Goal: Task Accomplishment & Management: Use online tool/utility

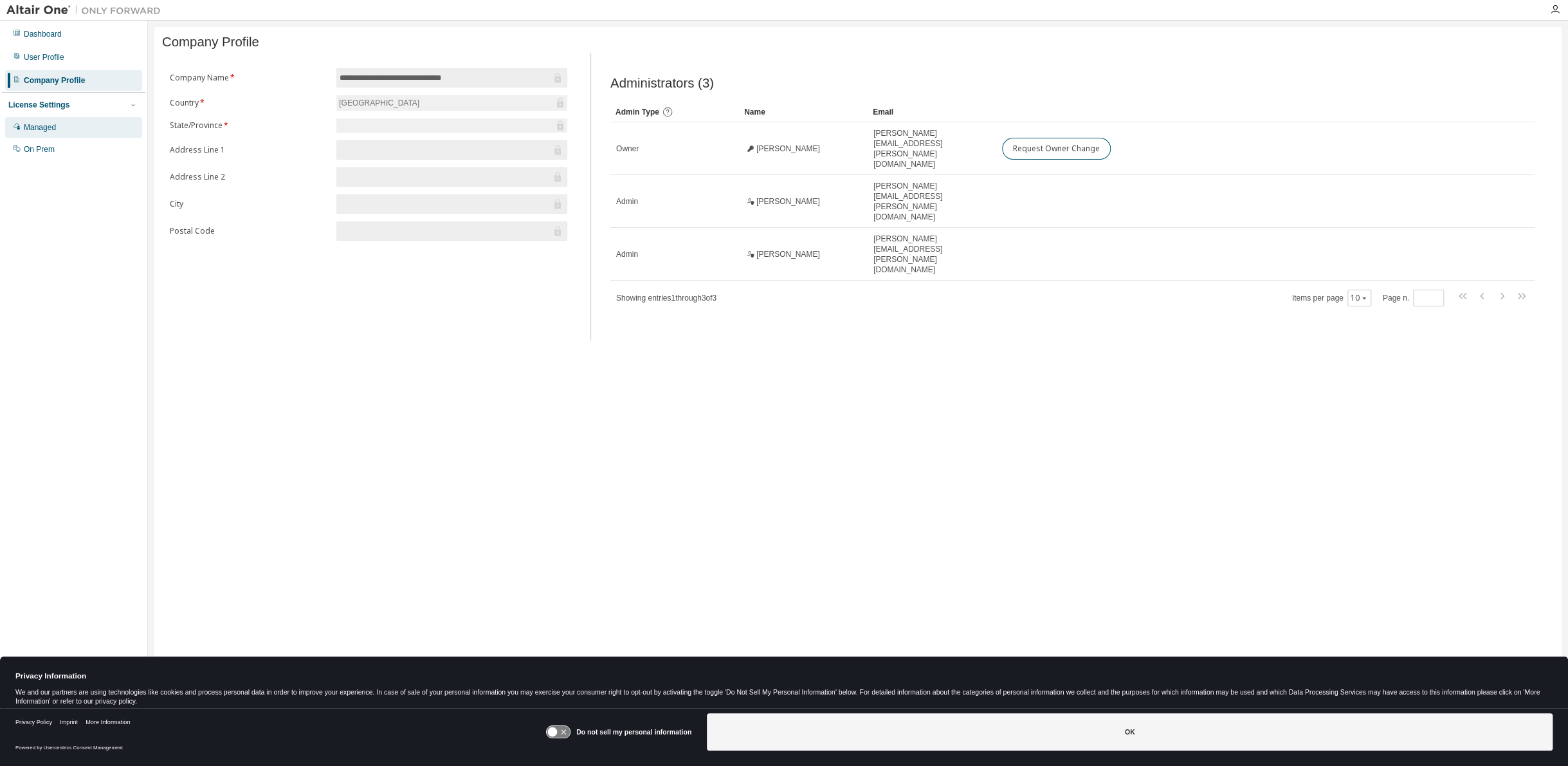
click at [55, 126] on div "Managed" at bounding box center [40, 127] width 33 height 10
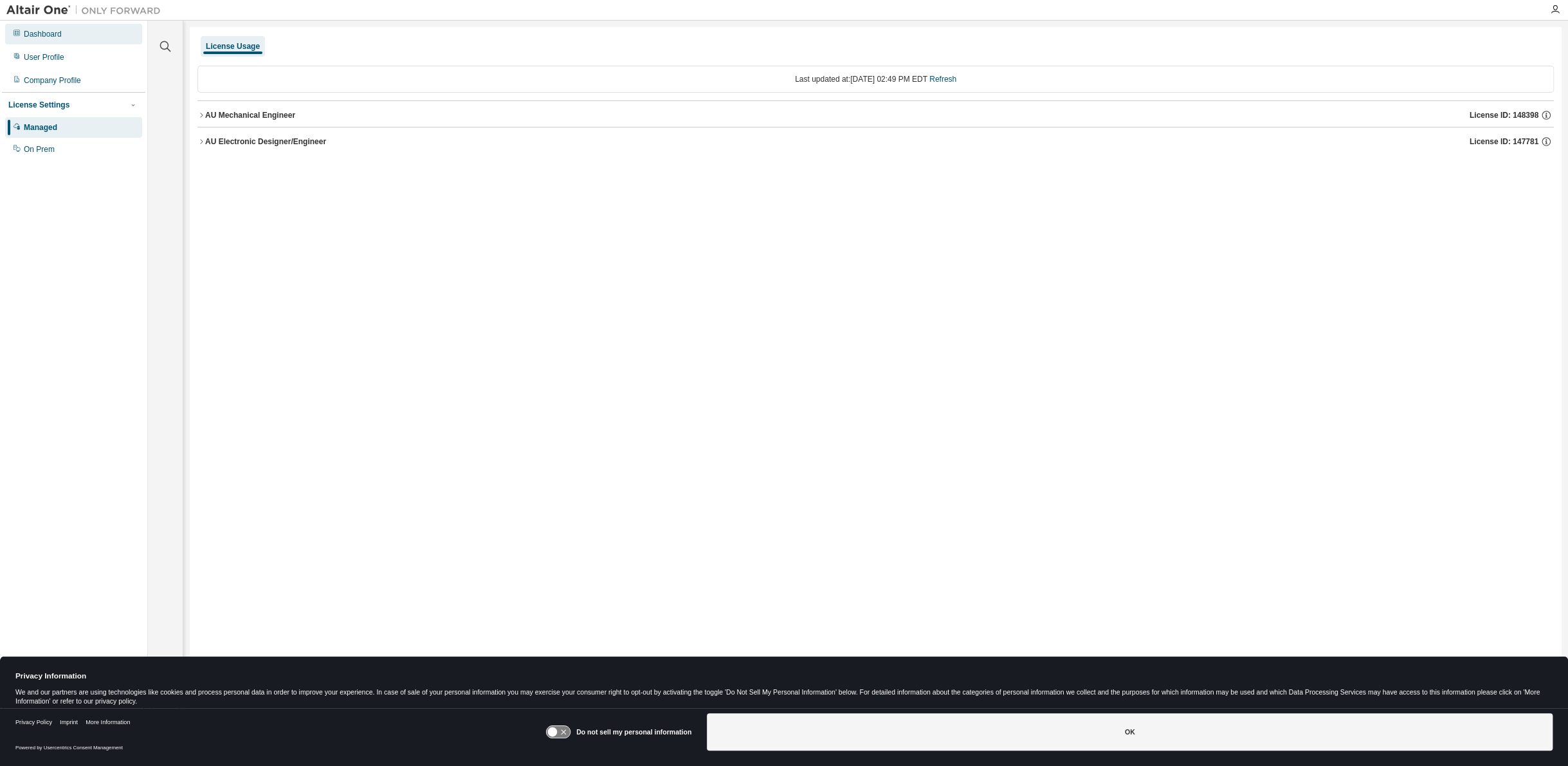
click at [44, 31] on div "Dashboard" at bounding box center [42, 34] width 38 height 10
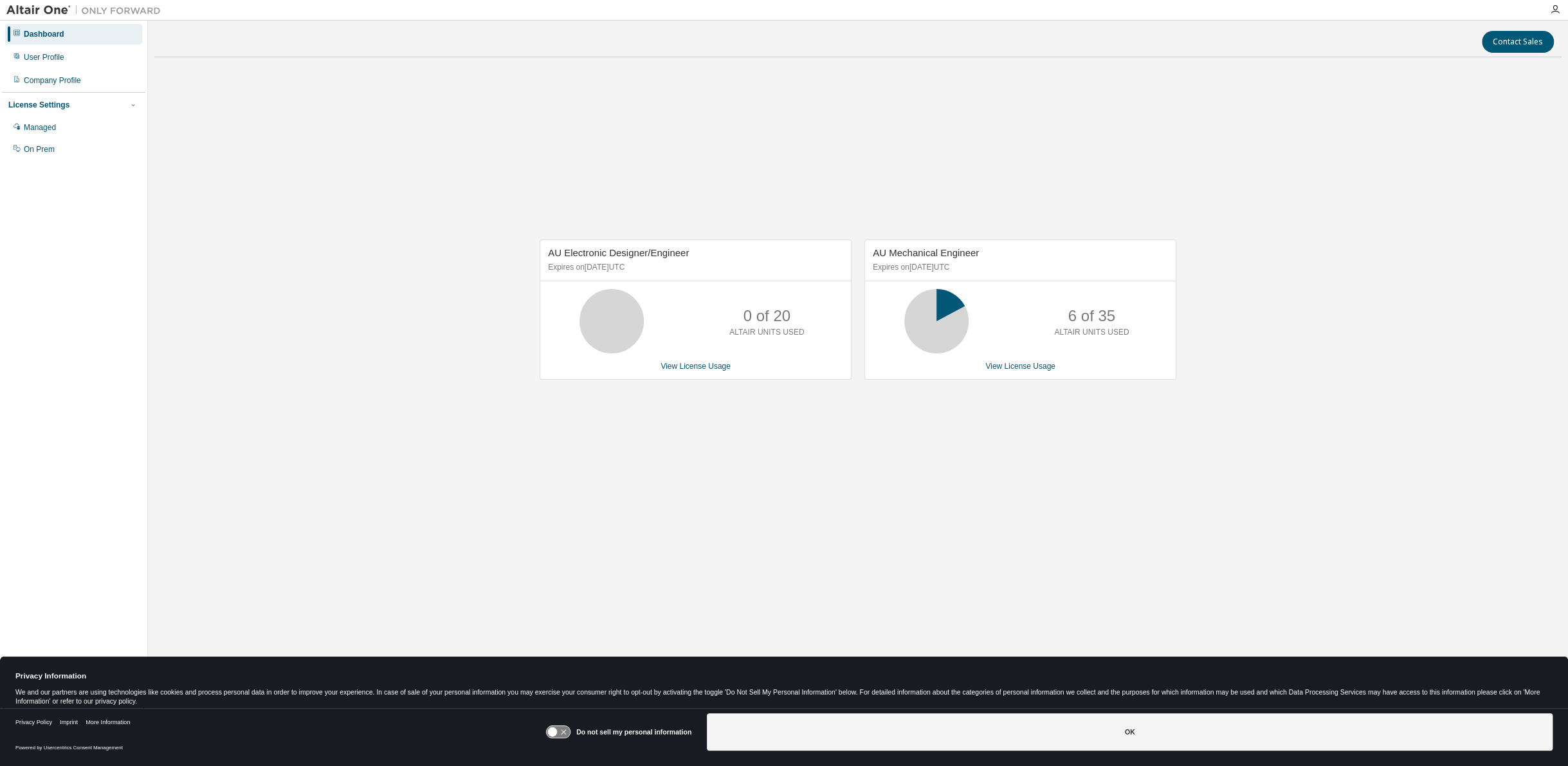
click at [345, 457] on div "AU Electronic Designer/Engineer Expires on [DATE] UTC 0 of 20 ALTAIR UNITS USED…" at bounding box center [858, 316] width 1408 height 498
click at [1036, 369] on link "View License Usage" at bounding box center [1020, 366] width 70 height 9
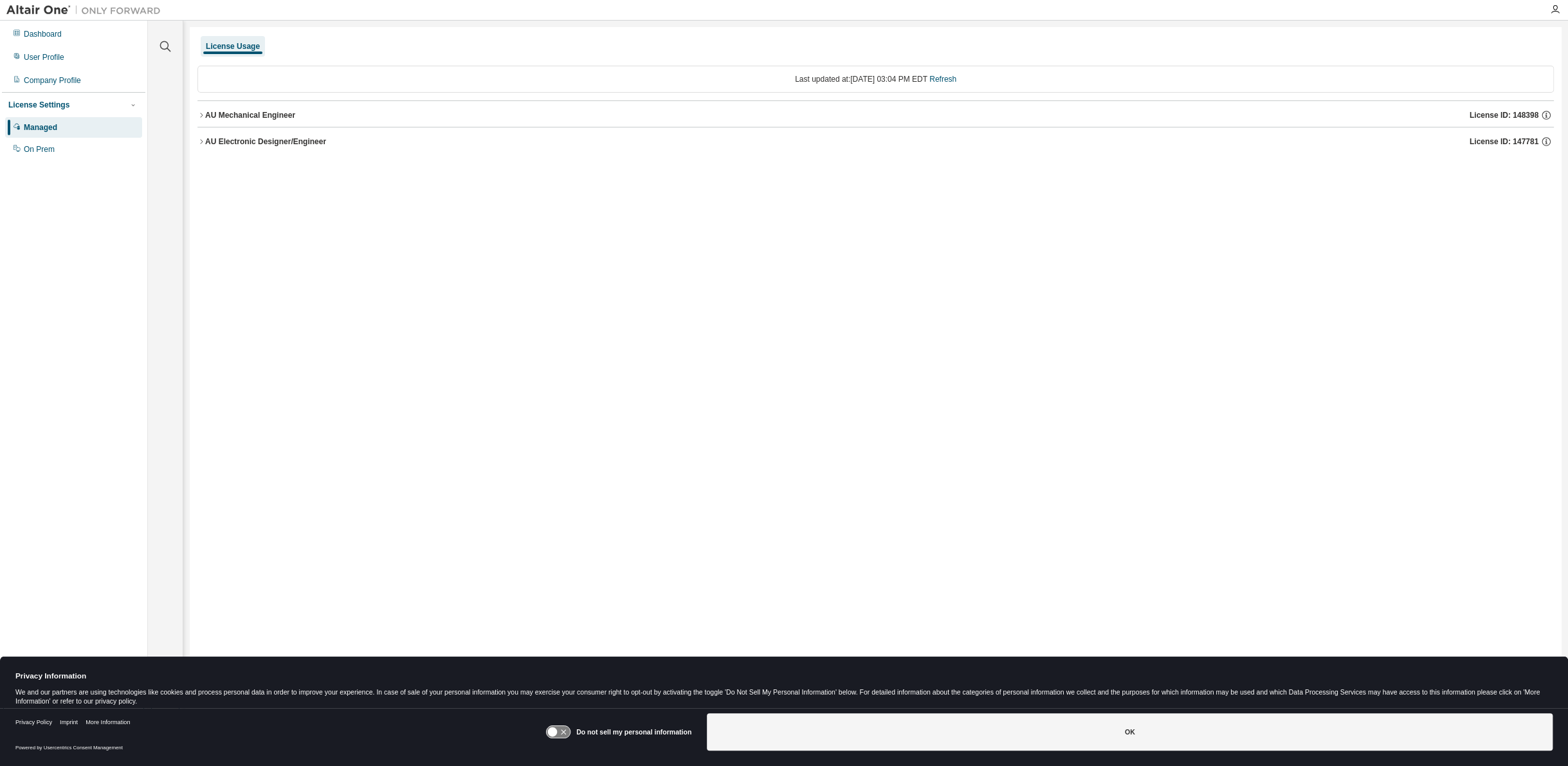
click at [202, 116] on icon "button" at bounding box center [201, 115] width 7 height 7
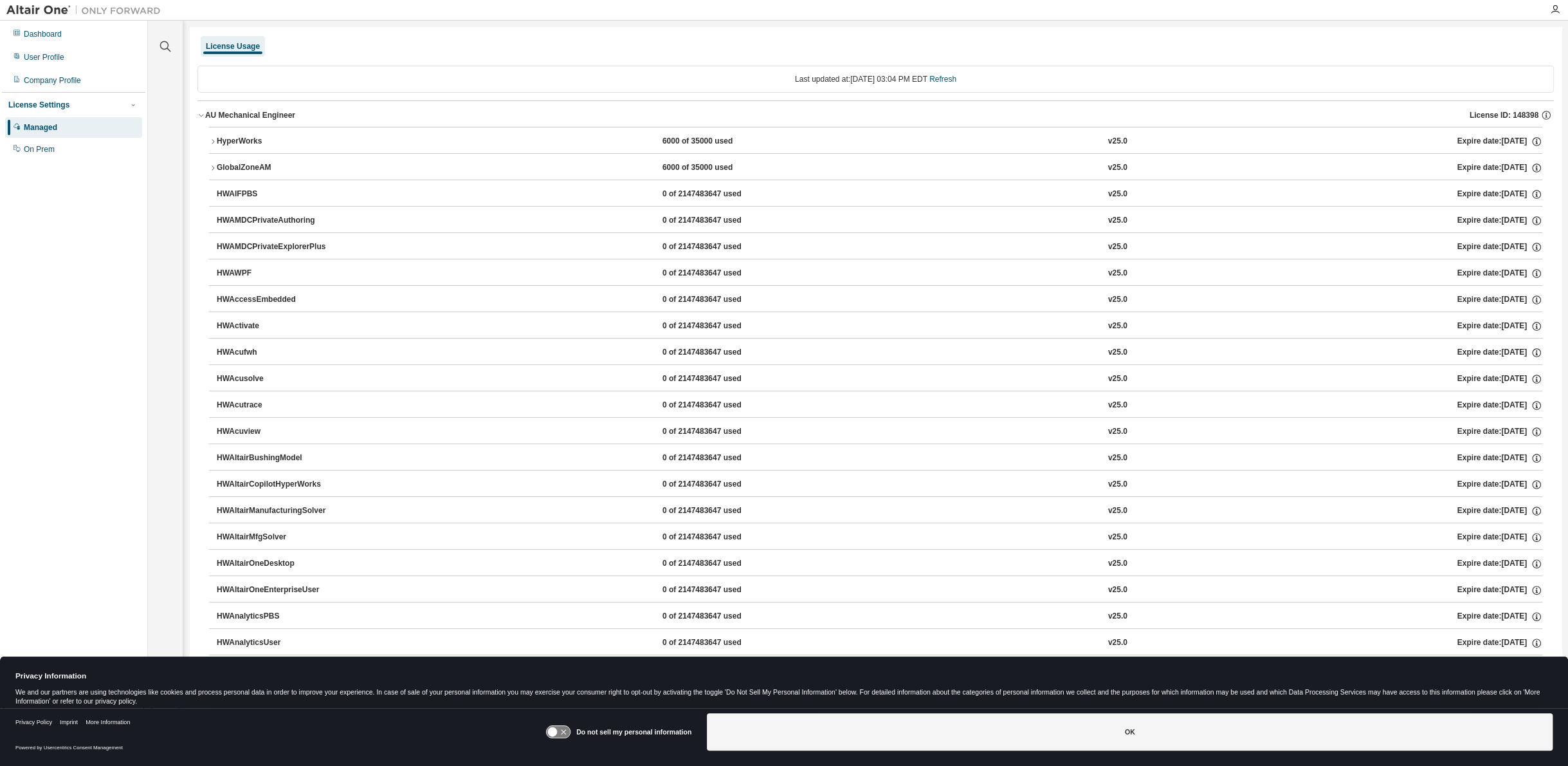
click at [217, 142] on div "HyperWorks" at bounding box center [274, 142] width 116 height 12
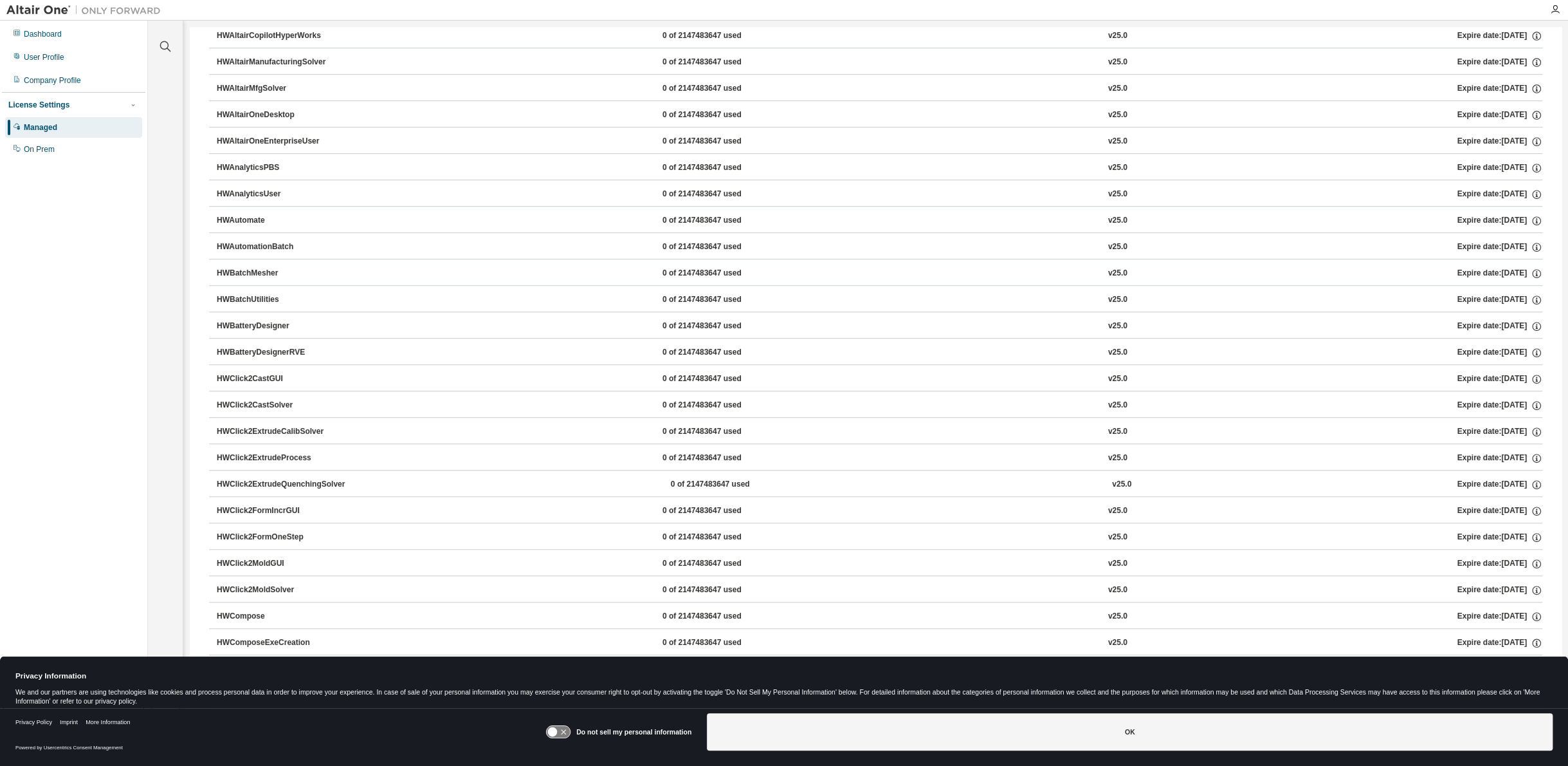
scroll to position [429, 0]
